Goal: Task Accomplishment & Management: Use online tool/utility

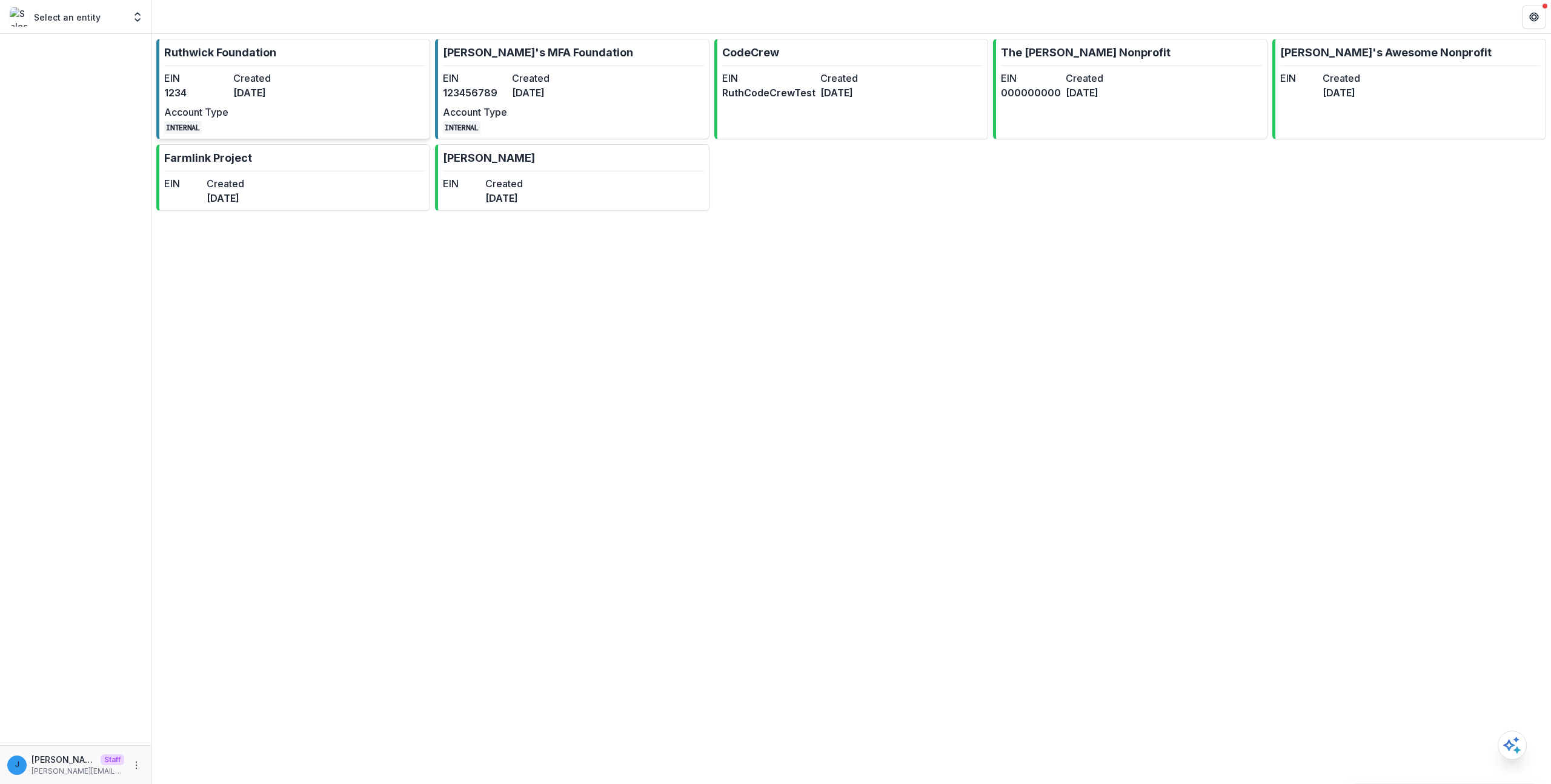
click at [311, 60] on link "[PERSON_NAME] Foundation EIN 1234 Created [DATE] Account Type INTERNAL" at bounding box center [293, 89] width 274 height 100
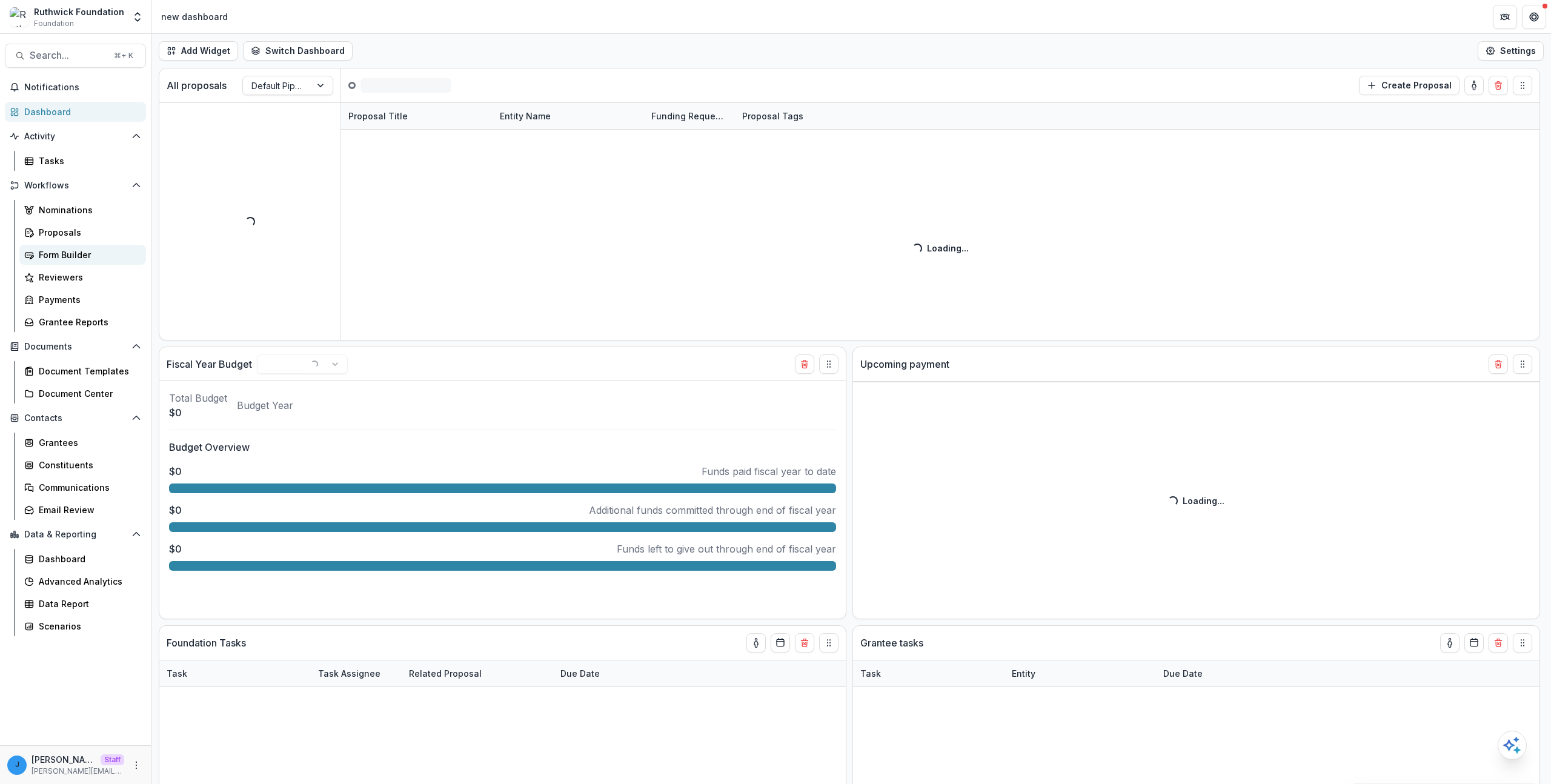
select select "******"
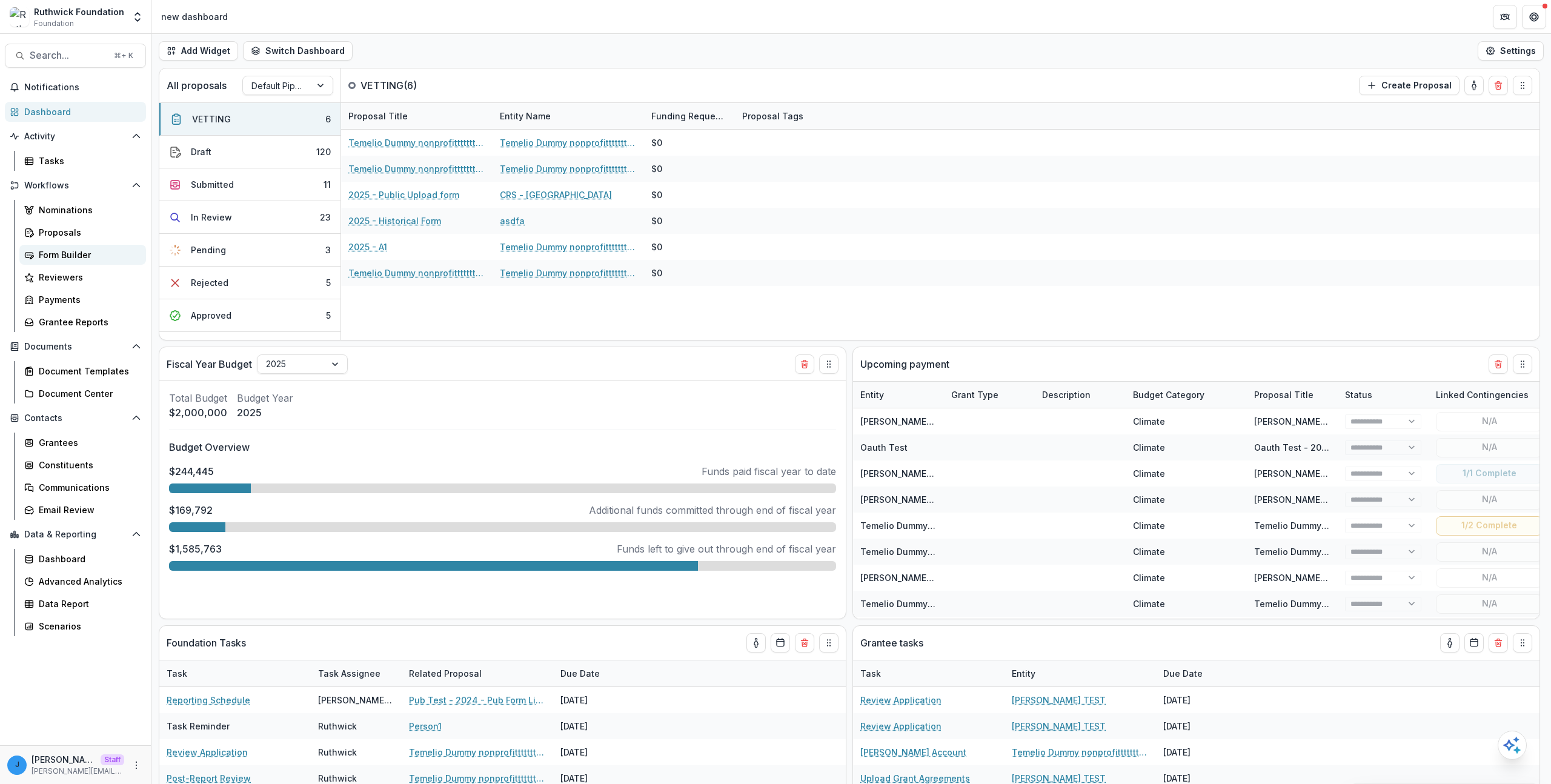
click at [74, 251] on div "Form Builder" at bounding box center [87, 254] width 97 height 13
